Goal: Task Accomplishment & Management: Manage account settings

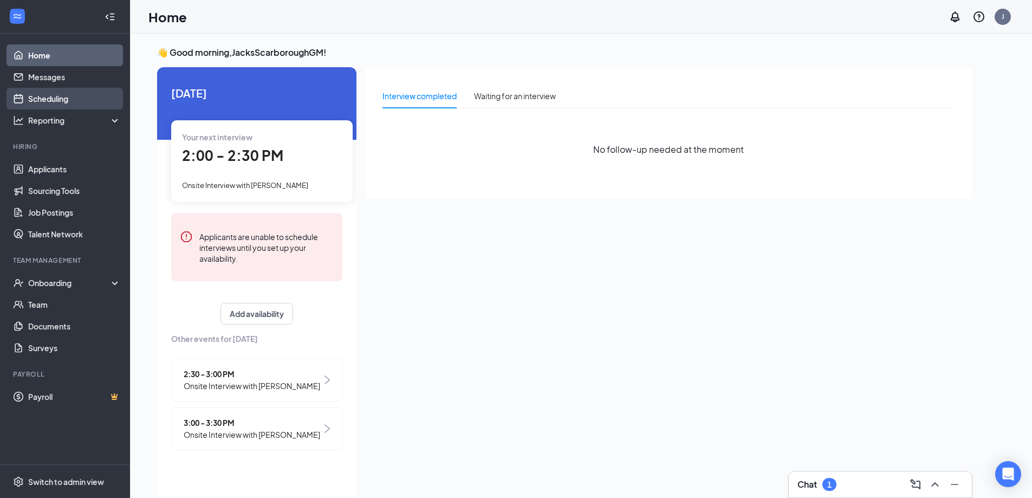
click at [55, 104] on link "Scheduling" at bounding box center [74, 99] width 93 height 22
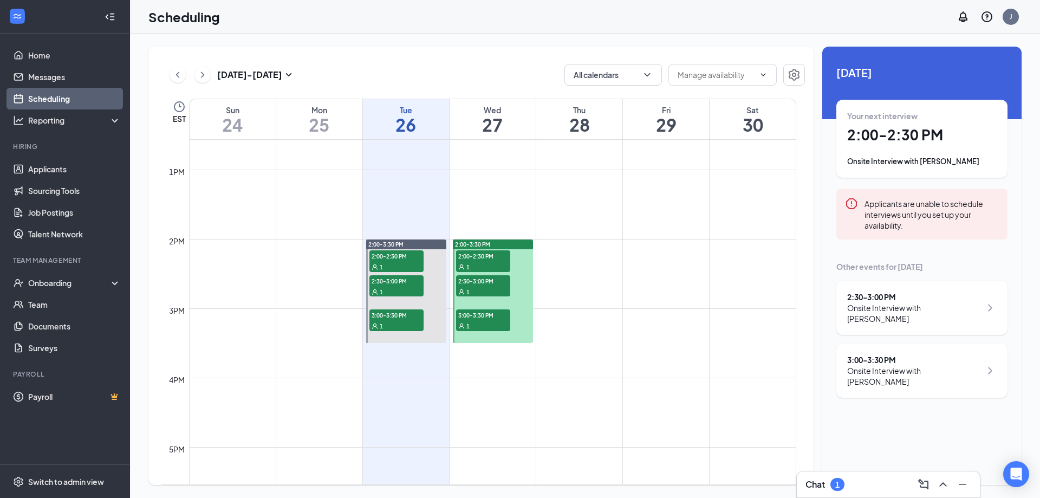
scroll to position [912, 0]
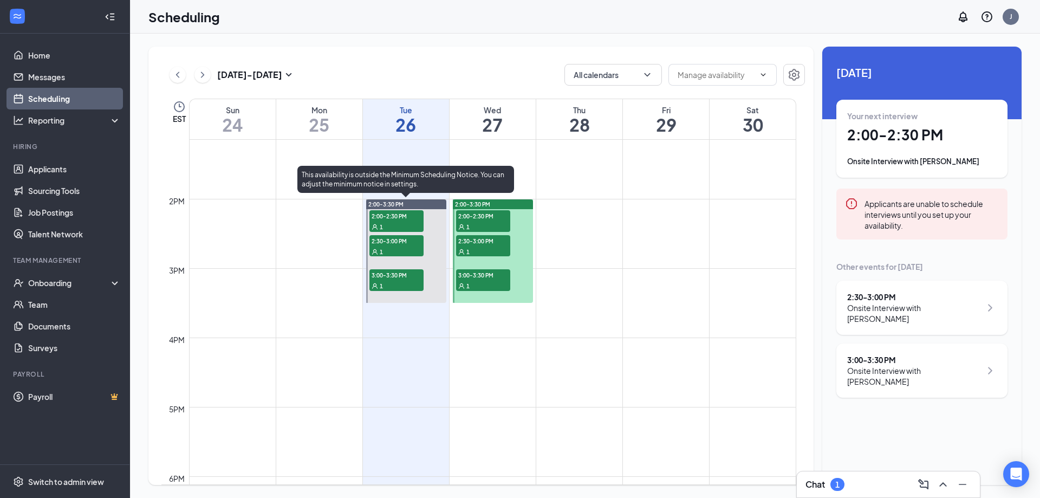
click at [402, 228] on div "1" at bounding box center [397, 226] width 54 height 11
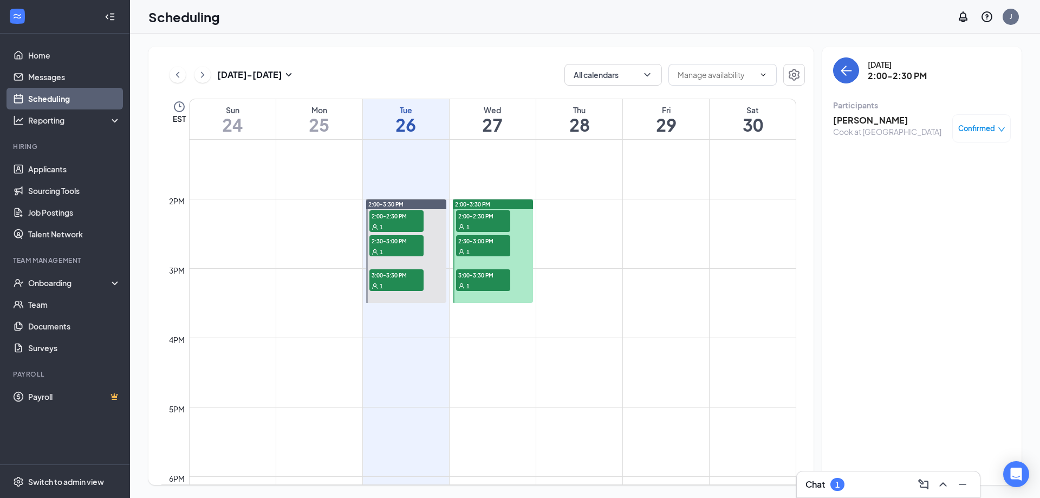
click at [862, 119] on h3 "[PERSON_NAME]" at bounding box center [887, 120] width 108 height 12
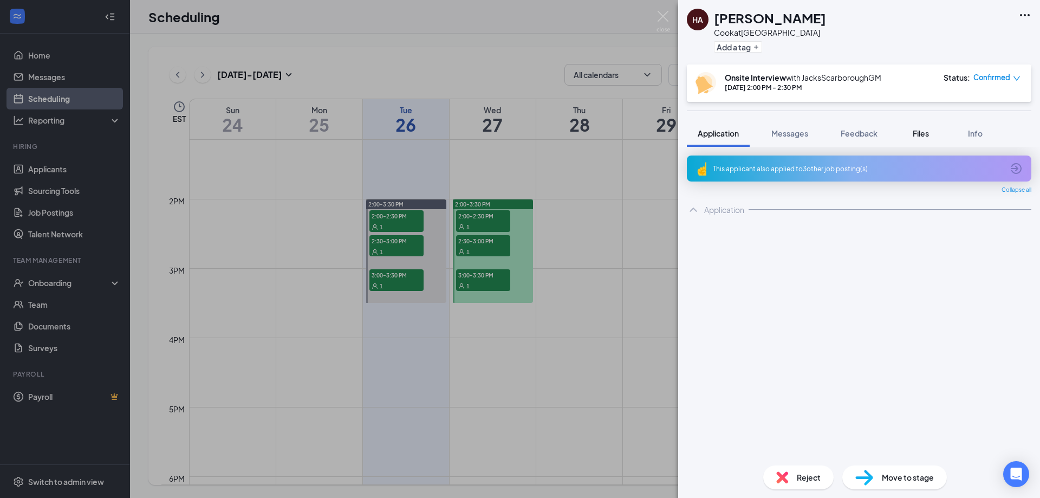
click at [923, 137] on span "Files" at bounding box center [921, 133] width 16 height 10
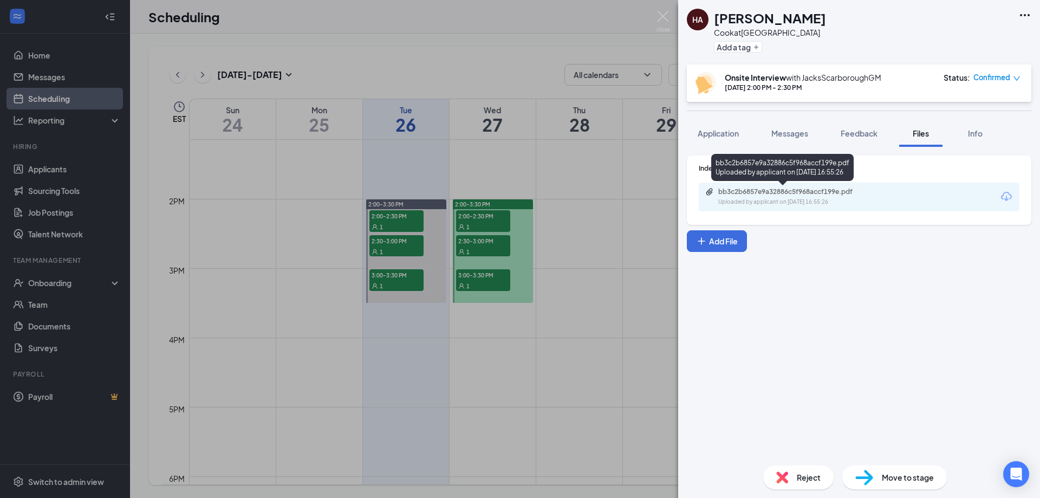
click at [852, 195] on div "bb3c2b6857e9a32886c5f968accf199e.pdf" at bounding box center [795, 191] width 152 height 9
click at [664, 16] on img at bounding box center [664, 21] width 14 height 21
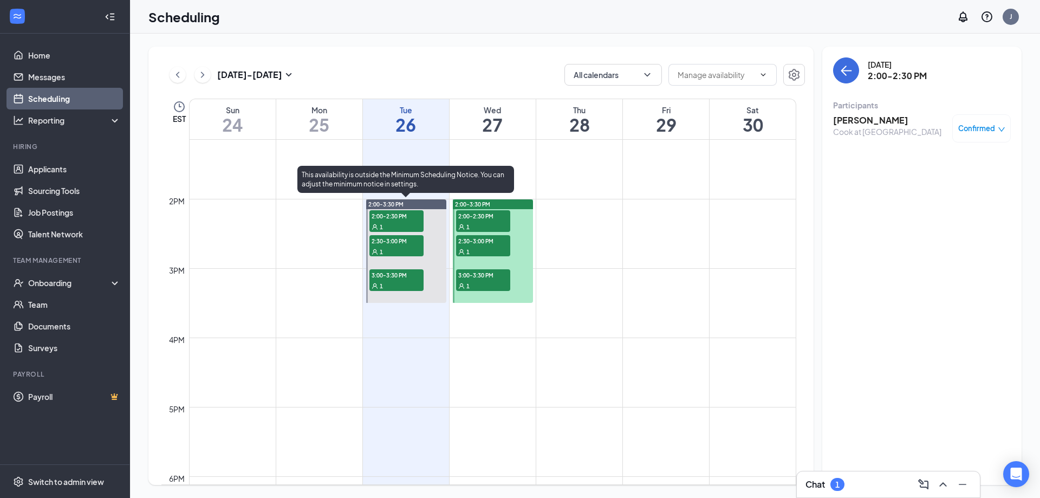
click at [399, 246] on div "1" at bounding box center [397, 251] width 54 height 11
click at [403, 248] on div "1" at bounding box center [397, 251] width 54 height 11
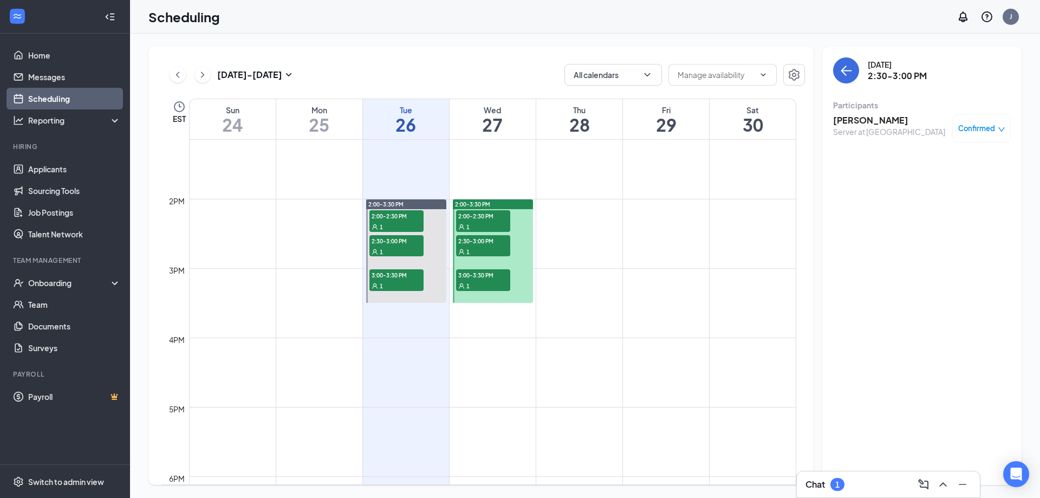
click at [865, 123] on h3 "[PERSON_NAME]" at bounding box center [889, 120] width 112 height 12
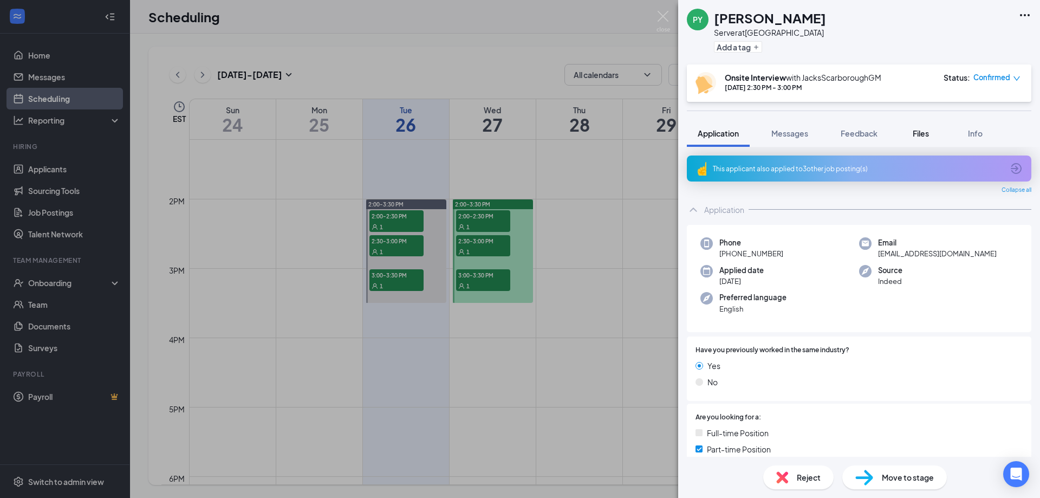
click at [915, 137] on span "Files" at bounding box center [921, 133] width 16 height 10
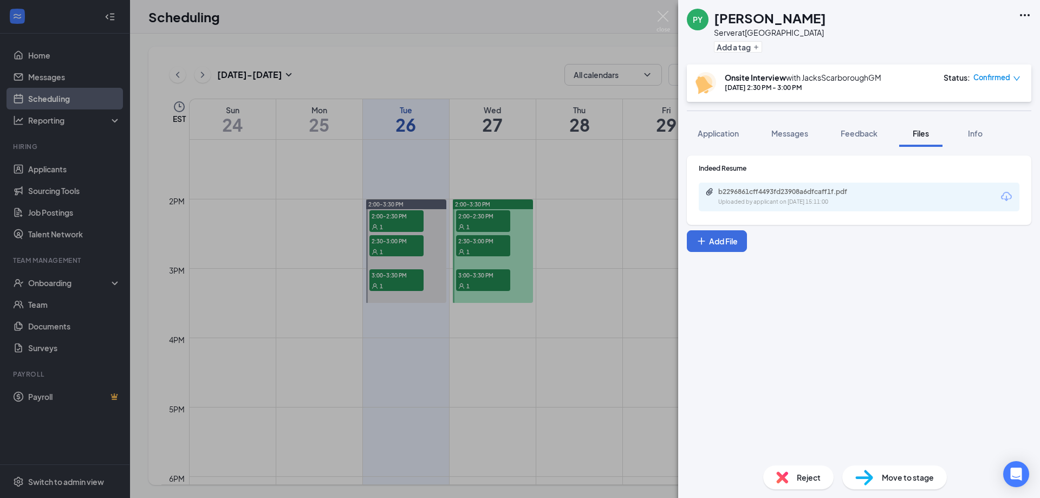
click at [816, 197] on div "b2296861cff4493fd23908a6dfcaff1f.pdf Uploaded by applicant on [DATE] 15:11:00" at bounding box center [794, 196] width 176 height 19
click at [801, 479] on span "Reject" at bounding box center [809, 477] width 24 height 12
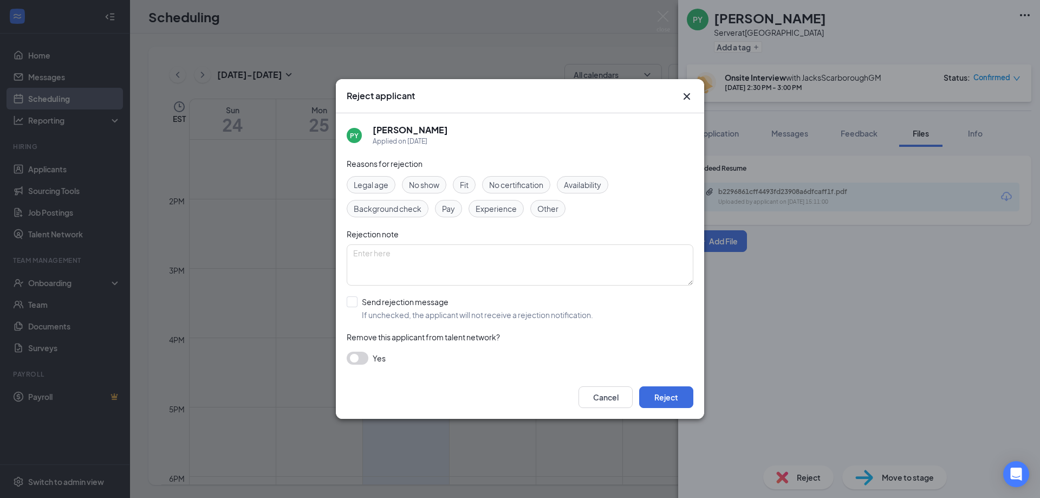
click at [512, 184] on span "No certification" at bounding box center [516, 185] width 54 height 12
click at [489, 208] on span "Experience" at bounding box center [496, 209] width 41 height 12
click at [463, 261] on textarea at bounding box center [520, 264] width 347 height 41
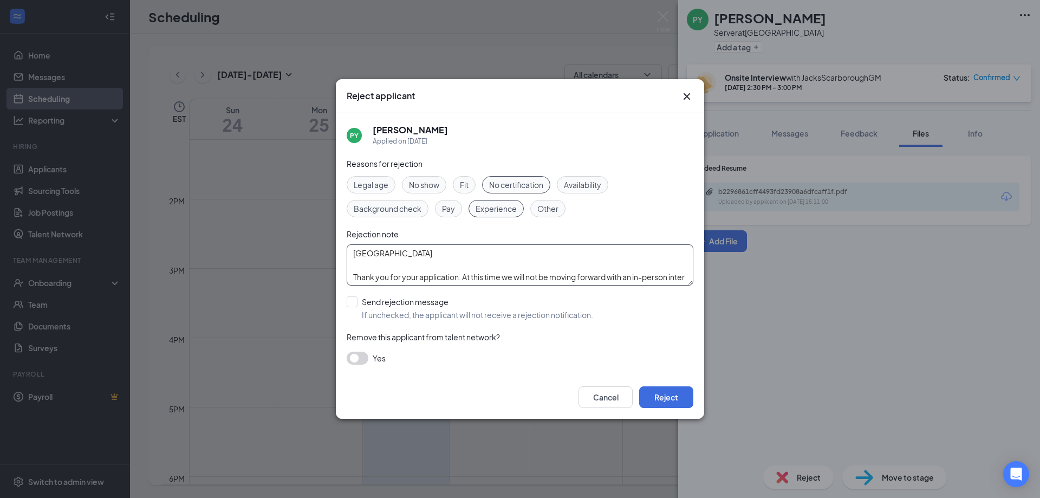
scroll to position [9, 0]
type textarea "[GEOGRAPHIC_DATA] Thank you for your application. At this time we will not be m…"
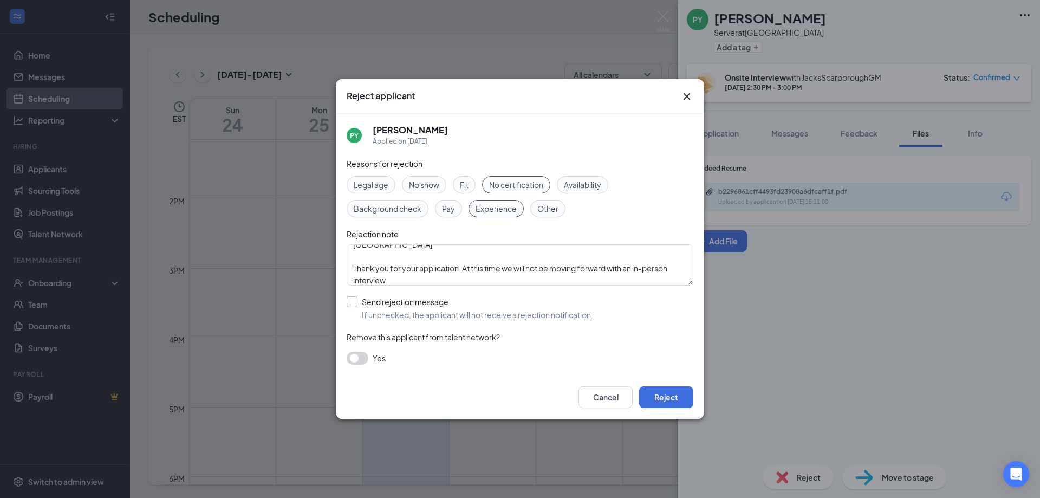
click at [357, 303] on input "Send rejection message If unchecked, the applicant will not receive a rejection…" at bounding box center [470, 308] width 247 height 24
checkbox input "true"
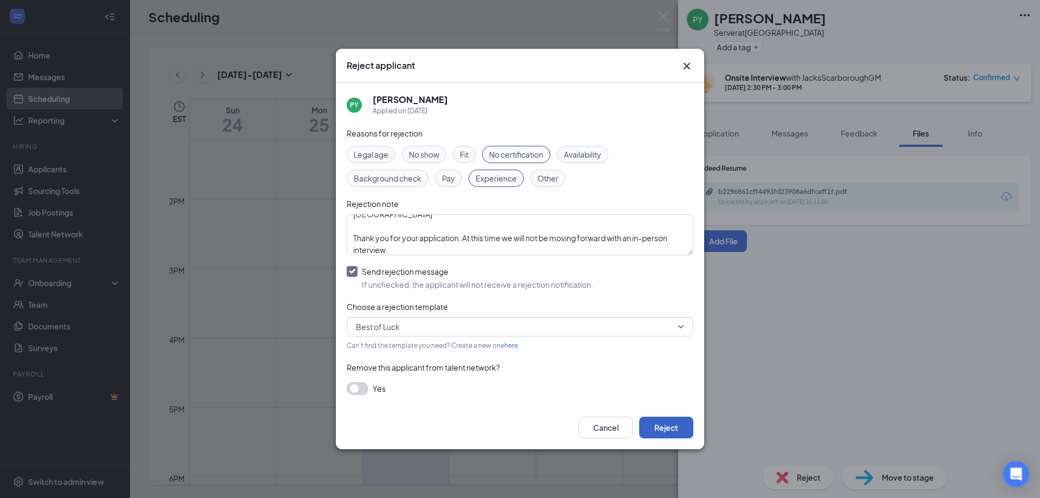
click at [663, 429] on button "Reject" at bounding box center [666, 428] width 54 height 22
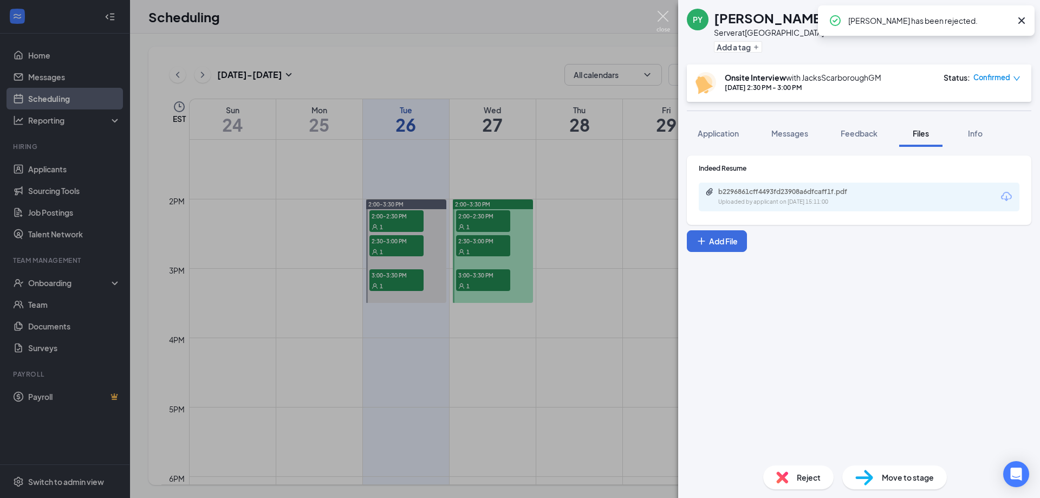
click at [665, 15] on img at bounding box center [664, 21] width 14 height 21
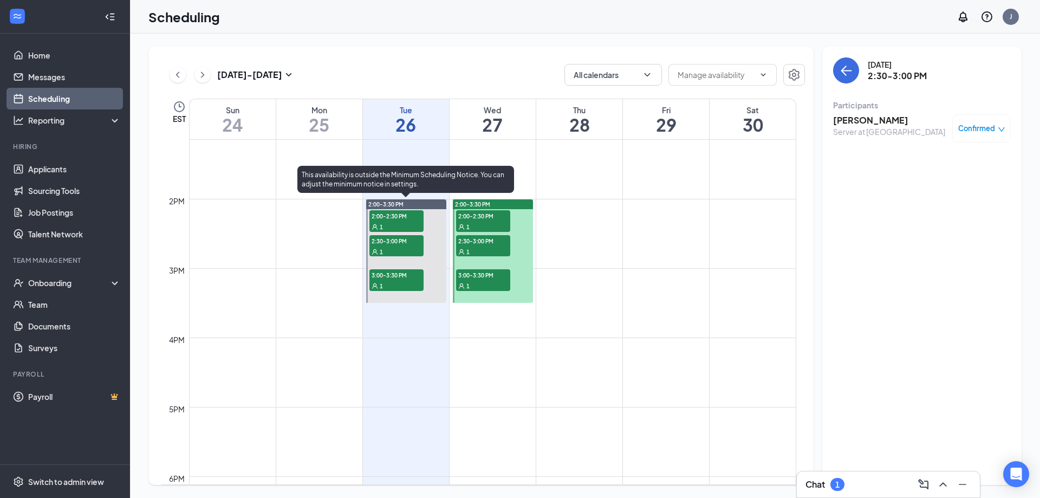
click at [399, 282] on div "1" at bounding box center [397, 285] width 54 height 11
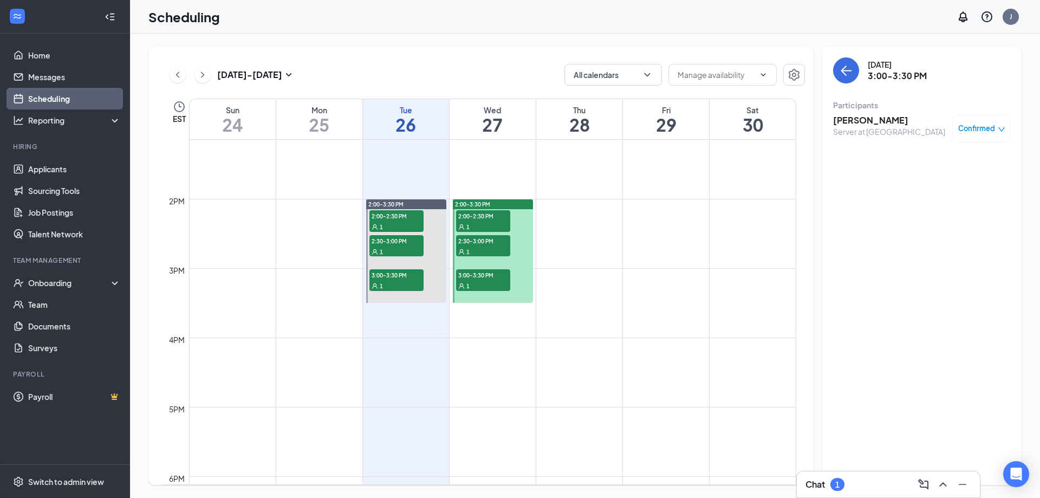
click at [859, 118] on h3 "[PERSON_NAME]" at bounding box center [889, 120] width 112 height 12
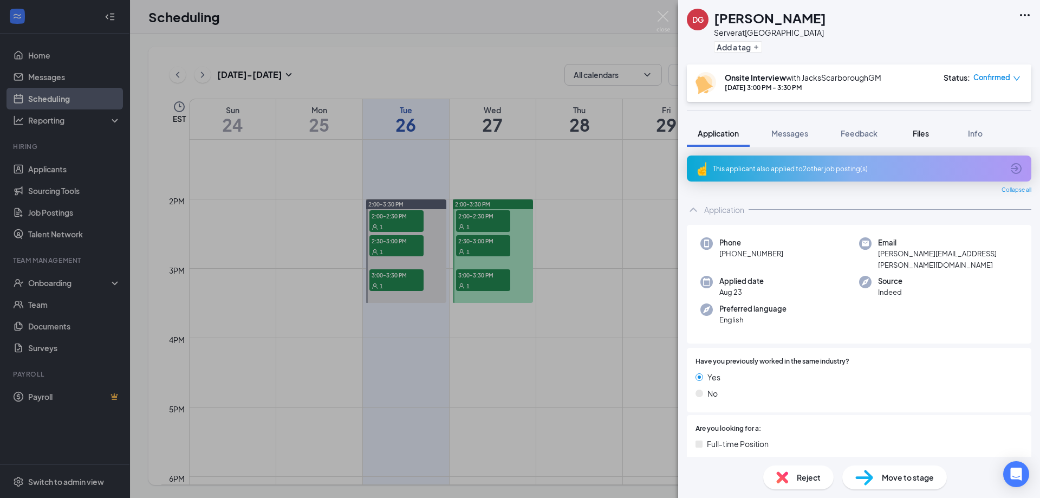
click at [925, 130] on span "Files" at bounding box center [921, 133] width 16 height 10
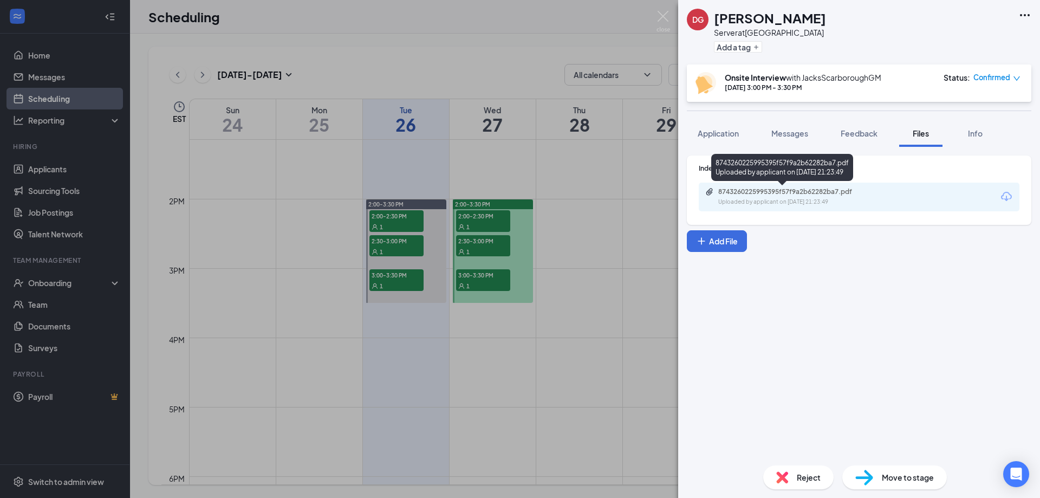
click at [862, 197] on div "8743260225995395f57f9a2b62282ba7.pdf Uploaded by applicant on [DATE] 21:23:49" at bounding box center [794, 196] width 176 height 19
